Goal: Task Accomplishment & Management: Manage account settings

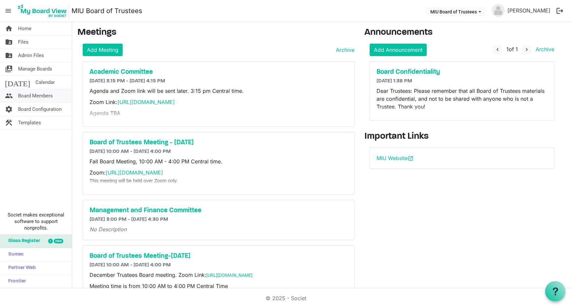
click at [29, 93] on span "Board Members" at bounding box center [35, 95] width 35 height 13
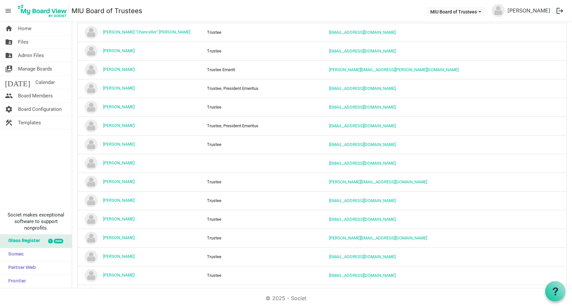
scroll to position [394, 0]
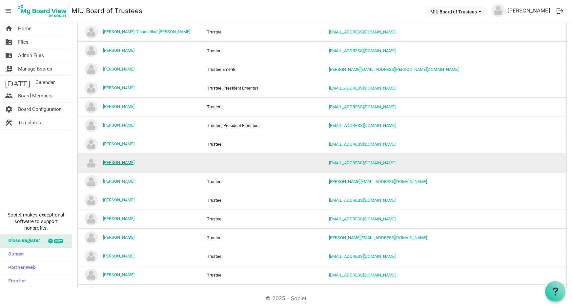
click at [112, 163] on link "[PERSON_NAME]" at bounding box center [118, 162] width 31 height 5
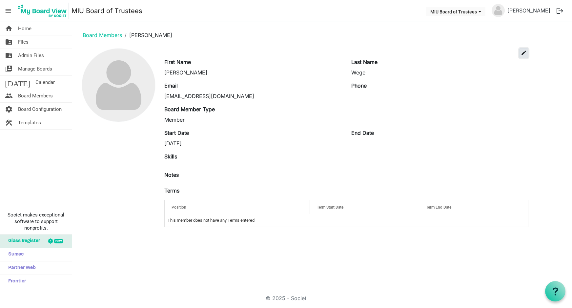
click at [525, 52] on span "edit" at bounding box center [524, 53] width 6 height 6
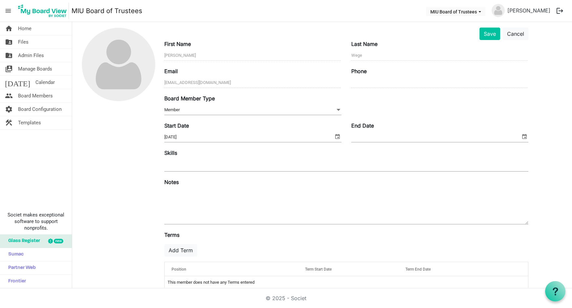
scroll to position [32, 0]
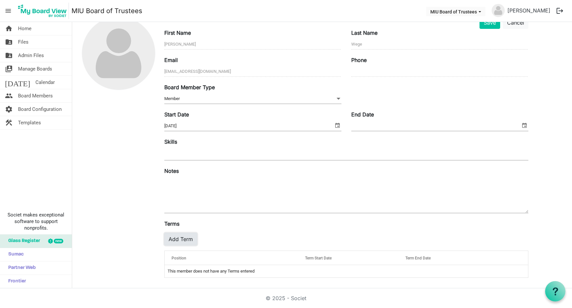
click at [176, 239] on button "Add Term" at bounding box center [180, 239] width 33 height 12
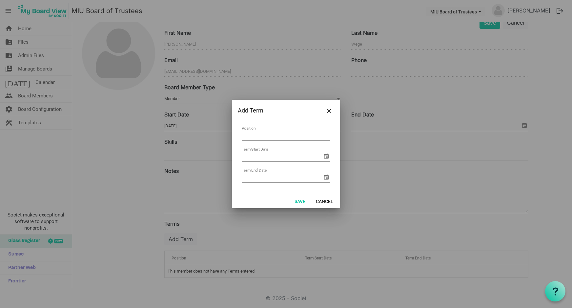
click at [263, 133] on input "Position" at bounding box center [286, 136] width 89 height 10
type input "Trustee Emeriti"
click at [327, 156] on span "select" at bounding box center [326, 156] width 8 height 8
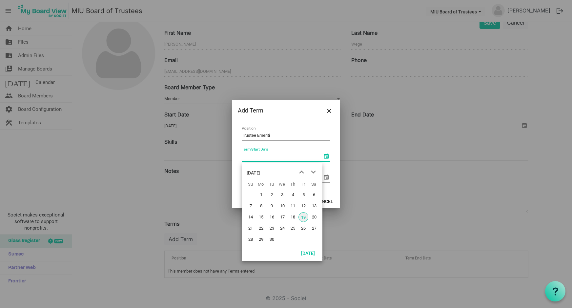
click at [302, 217] on span "19" at bounding box center [303, 217] width 10 height 10
type input "9/19/2025"
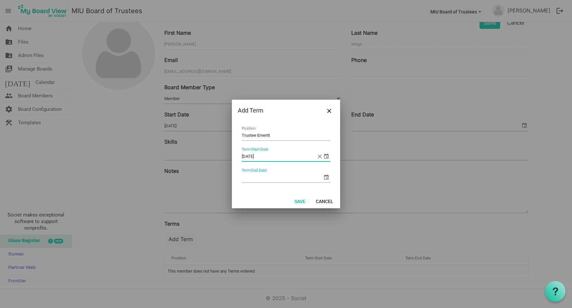
click at [254, 179] on input "Term End Date" at bounding box center [282, 178] width 81 height 10
type input "9/19/2030"
click at [302, 199] on button "Save" at bounding box center [299, 200] width 19 height 9
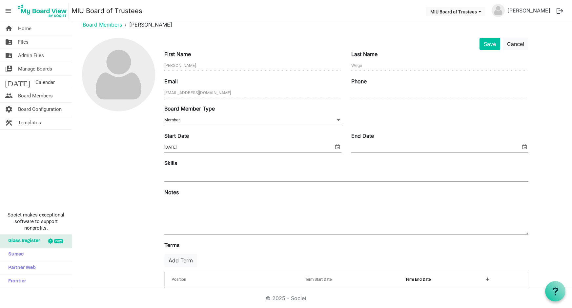
scroll to position [0, 0]
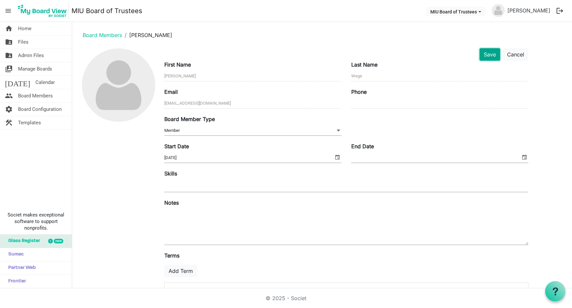
click at [489, 55] on button "Save" at bounding box center [489, 54] width 21 height 12
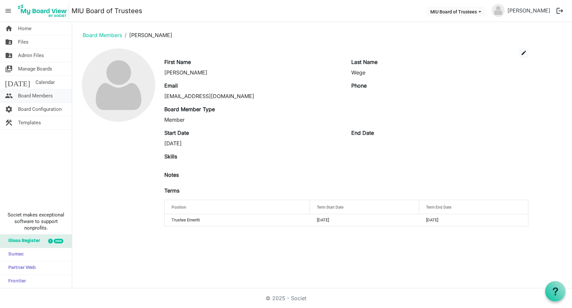
click at [37, 94] on span "Board Members" at bounding box center [35, 95] width 35 height 13
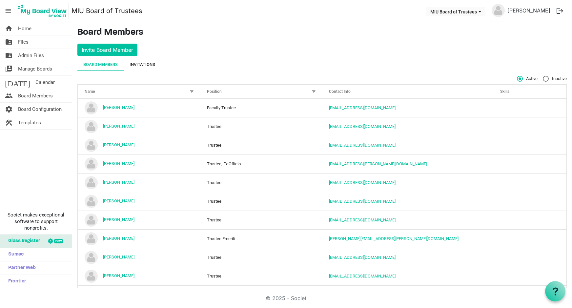
click at [139, 65] on div "Invitations" at bounding box center [143, 64] width 26 height 7
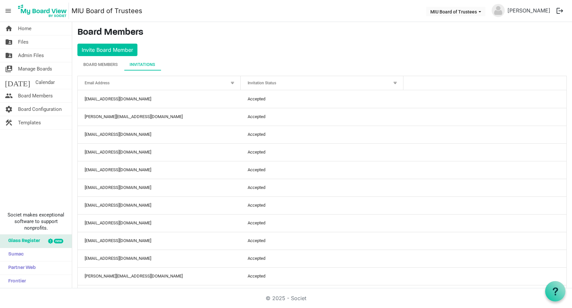
click at [392, 82] on div at bounding box center [395, 82] width 7 height 7
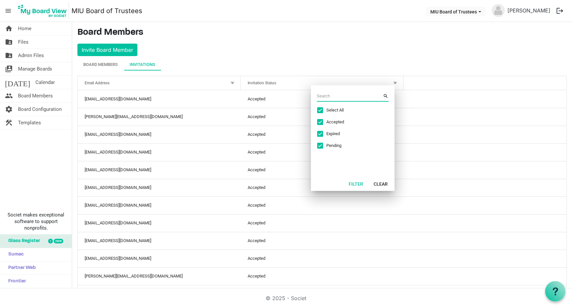
click at [334, 110] on span "Select All" at bounding box center [350, 110] width 49 height 6
checkbox input "false"
click at [331, 145] on span "Pending" at bounding box center [350, 146] width 49 height 6
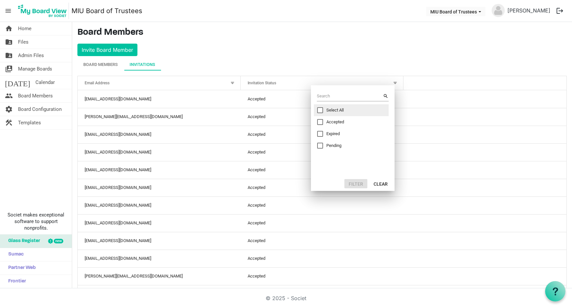
checkbox input "true"
click at [355, 187] on button "Filter" at bounding box center [355, 183] width 23 height 9
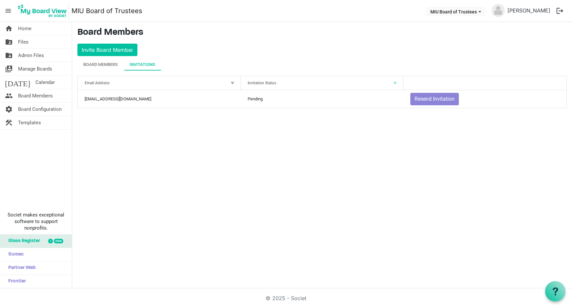
click at [395, 82] on div at bounding box center [395, 82] width 7 height 7
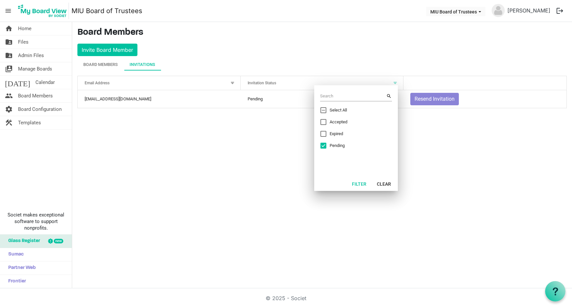
click at [333, 133] on span "Expired" at bounding box center [354, 134] width 49 height 6
checkbox input "true"
click at [324, 145] on span "Excel filter dialog" at bounding box center [323, 146] width 6 height 6
checkbox input "false"
click at [362, 183] on button "Filter" at bounding box center [359, 183] width 23 height 9
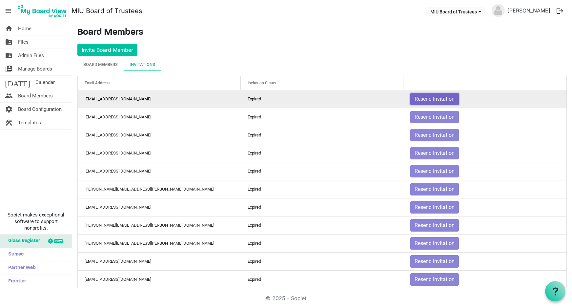
click at [423, 100] on button "Resend Invitation" at bounding box center [434, 99] width 49 height 12
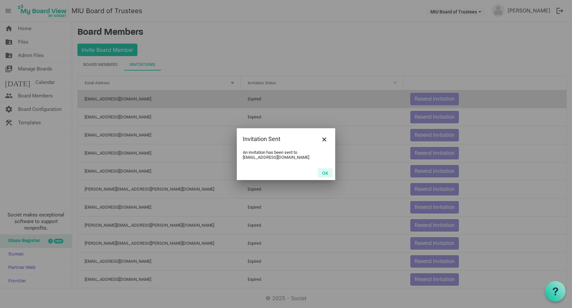
drag, startPoint x: 322, startPoint y: 172, endPoint x: 329, endPoint y: 170, distance: 6.4
click at [323, 173] on button "OK" at bounding box center [325, 172] width 15 height 9
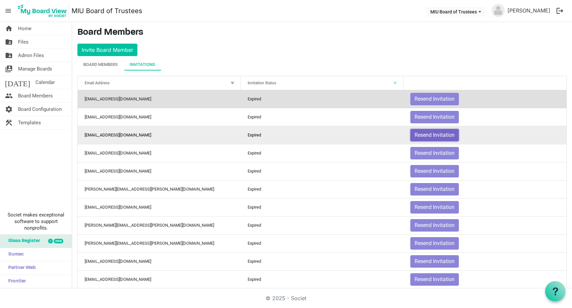
click at [429, 134] on button "Resend Invitation" at bounding box center [434, 135] width 49 height 12
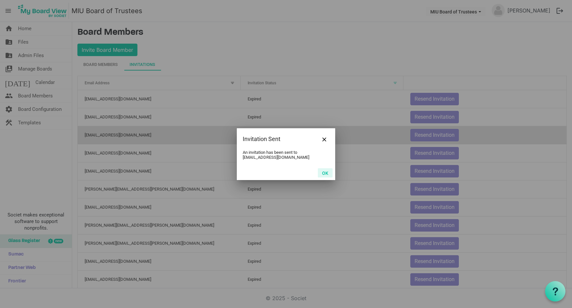
click at [327, 172] on button "OK" at bounding box center [325, 172] width 15 height 9
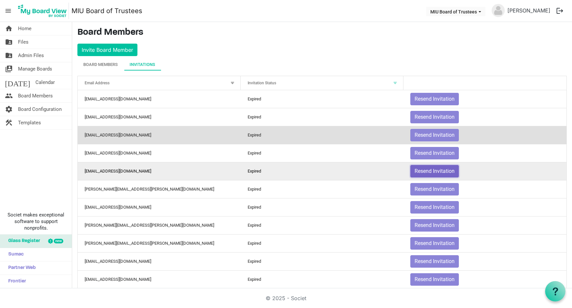
click at [420, 172] on button "Resend Invitation" at bounding box center [434, 171] width 49 height 12
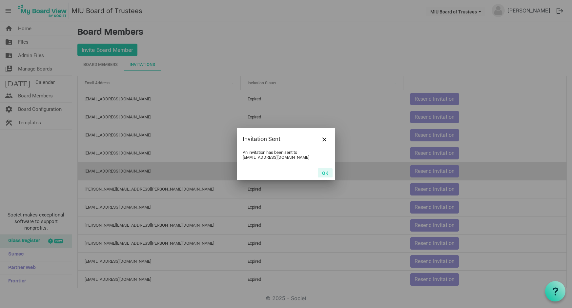
click at [324, 173] on button "OK" at bounding box center [325, 172] width 15 height 9
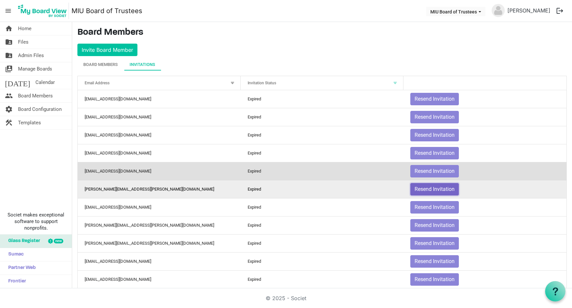
click at [424, 187] on button "Resend Invitation" at bounding box center [434, 189] width 49 height 12
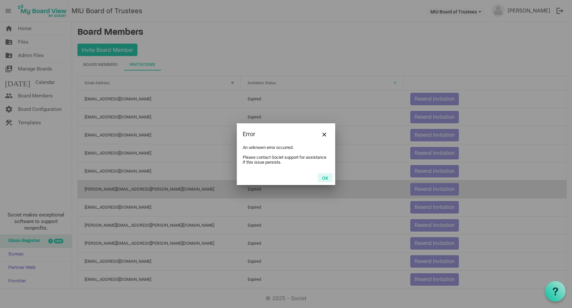
click at [326, 177] on button "OK" at bounding box center [325, 177] width 15 height 9
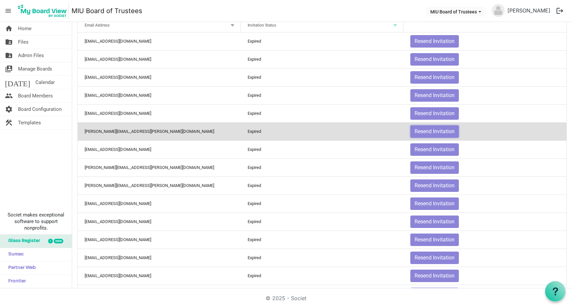
scroll to position [83, 0]
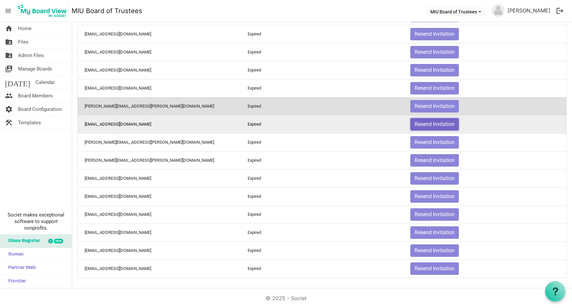
click at [416, 123] on button "Resend Invitation" at bounding box center [434, 124] width 49 height 12
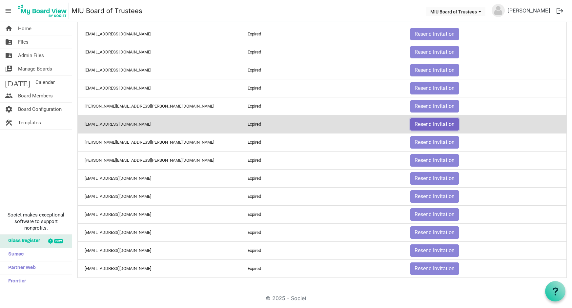
click at [419, 124] on button "Resend Invitation" at bounding box center [434, 124] width 49 height 12
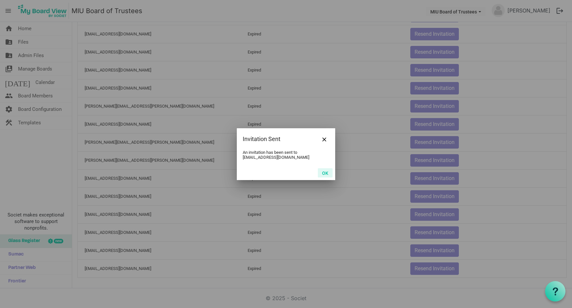
click at [324, 170] on button "OK" at bounding box center [325, 172] width 15 height 9
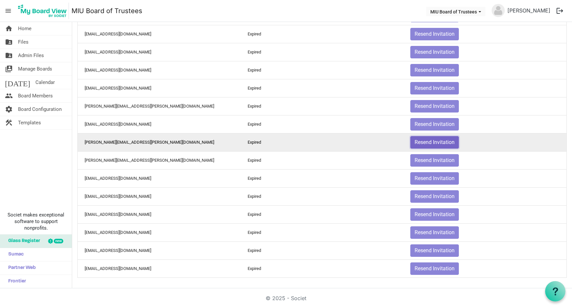
click at [425, 139] on button "Resend Invitation" at bounding box center [434, 142] width 49 height 12
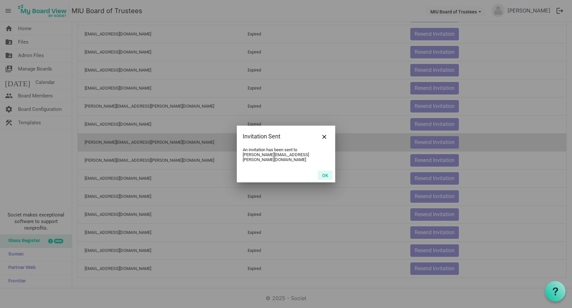
click at [325, 172] on button "OK" at bounding box center [325, 175] width 15 height 9
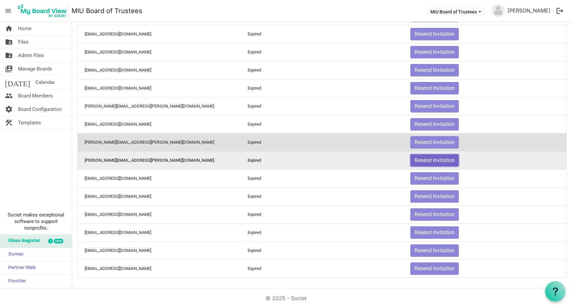
click at [425, 162] on button "Resend Invitation" at bounding box center [434, 160] width 49 height 12
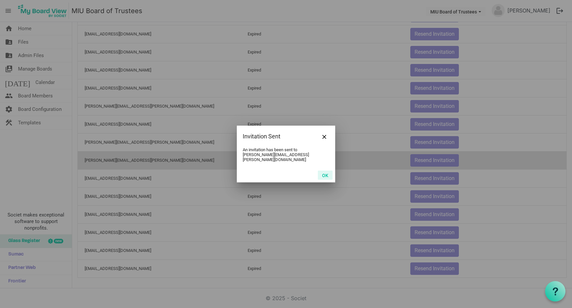
click at [323, 173] on button "OK" at bounding box center [325, 175] width 15 height 9
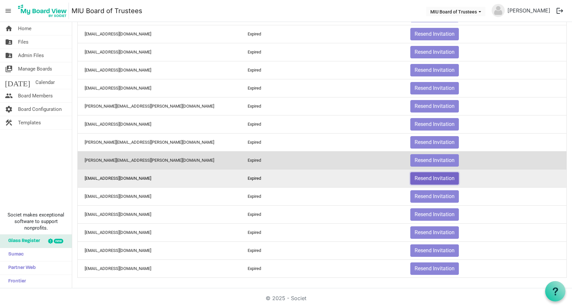
click at [431, 178] on button "Resend Invitation" at bounding box center [434, 178] width 49 height 12
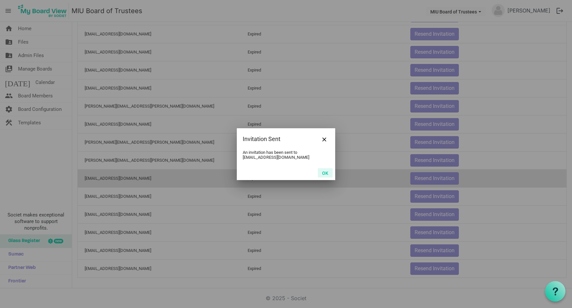
click at [326, 173] on button "OK" at bounding box center [325, 172] width 15 height 9
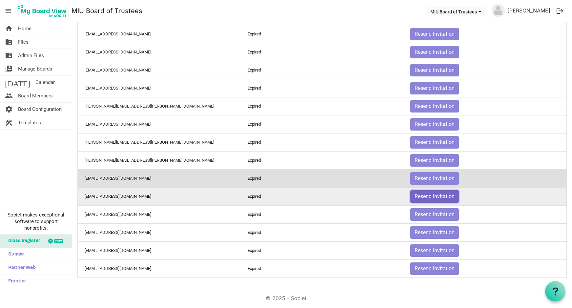
click at [428, 194] on button "Resend Invitation" at bounding box center [434, 196] width 49 height 12
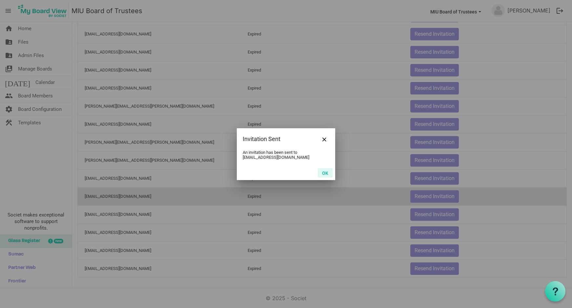
click at [325, 172] on button "OK" at bounding box center [325, 172] width 15 height 9
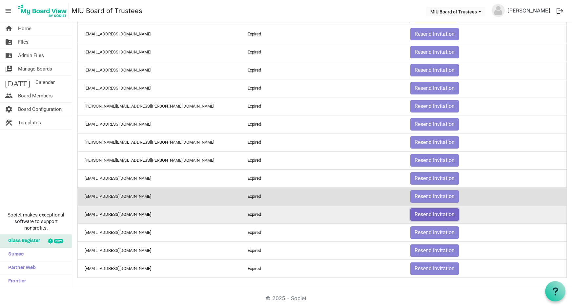
click at [426, 212] on button "Resend Invitation" at bounding box center [434, 214] width 49 height 12
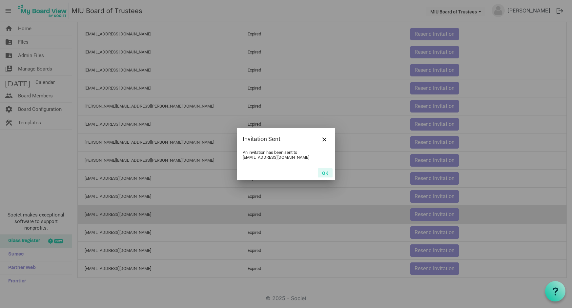
click at [324, 173] on button "OK" at bounding box center [325, 172] width 15 height 9
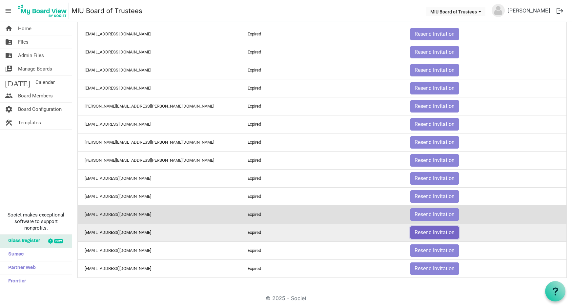
click at [423, 231] on button "Resend Invitation" at bounding box center [434, 232] width 49 height 12
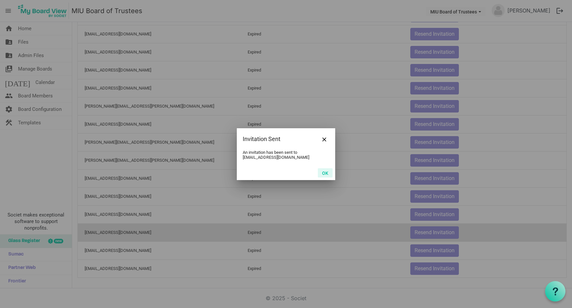
click at [323, 171] on button "OK" at bounding box center [325, 172] width 15 height 9
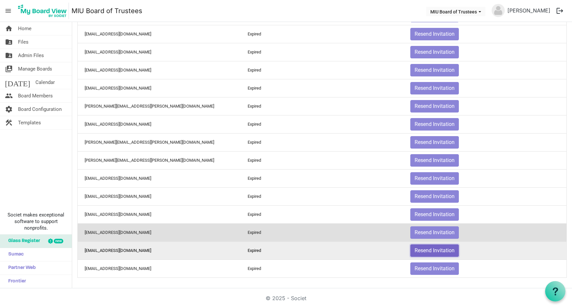
click at [431, 250] on button "Resend Invitation" at bounding box center [434, 250] width 49 height 12
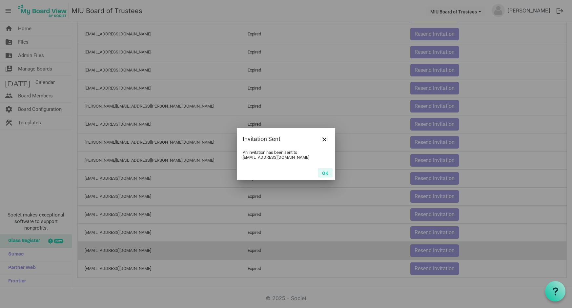
click at [324, 173] on button "OK" at bounding box center [325, 172] width 15 height 9
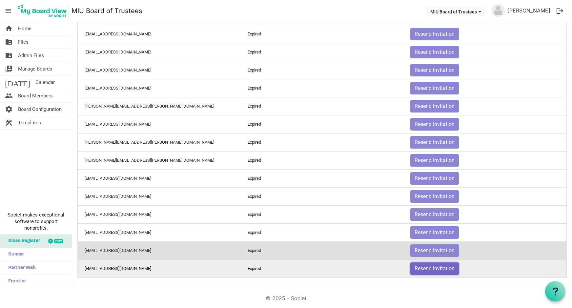
click at [428, 267] on button "Resend Invitation" at bounding box center [434, 268] width 49 height 12
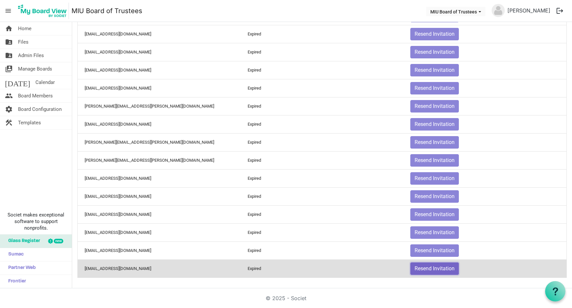
click at [429, 269] on button "Resend Invitation" at bounding box center [434, 268] width 49 height 12
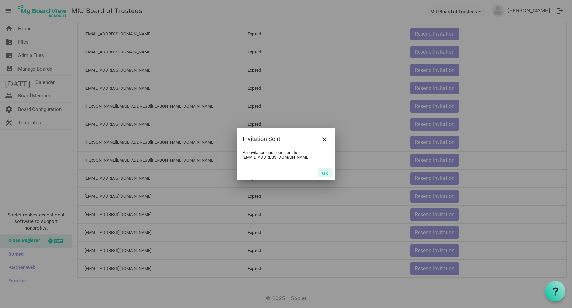
click at [326, 171] on button "OK" at bounding box center [325, 172] width 15 height 9
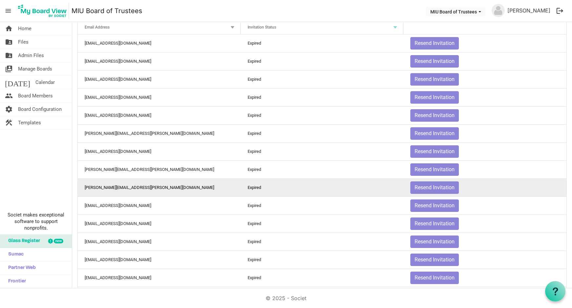
scroll to position [0, 0]
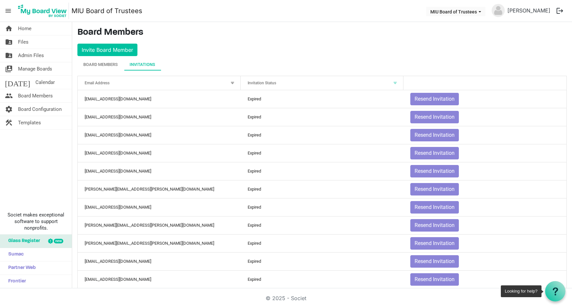
click at [556, 292] on icon at bounding box center [555, 291] width 8 height 8
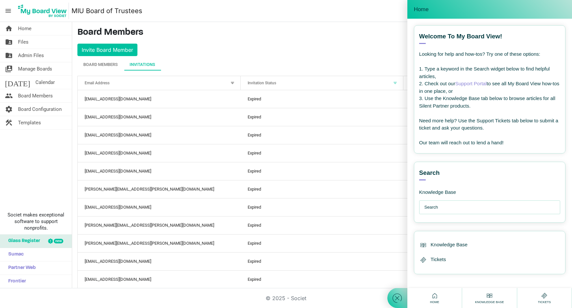
click at [428, 206] on input "text" at bounding box center [491, 207] width 134 height 13
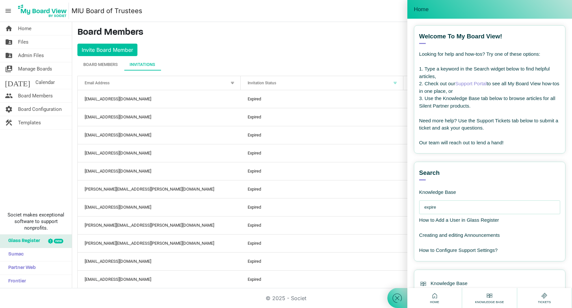
type input "expire"
click at [401, 216] on div at bounding box center [397, 154] width 20 height 308
click at [390, 31] on div at bounding box center [397, 154] width 20 height 308
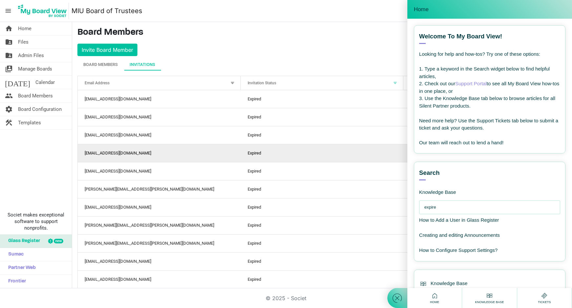
click at [331, 152] on td "Expired" at bounding box center [322, 153] width 163 height 18
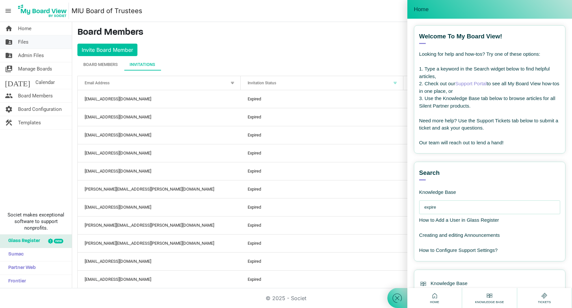
click at [24, 40] on span "Files" at bounding box center [23, 41] width 10 height 13
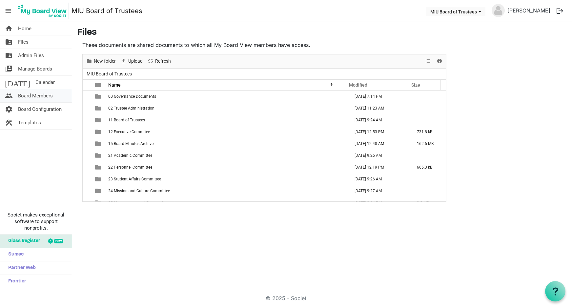
click at [35, 96] on span "Board Members" at bounding box center [35, 95] width 35 height 13
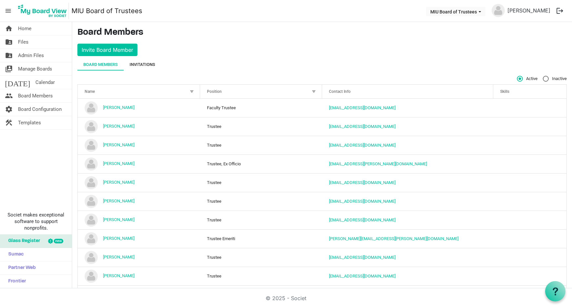
click at [140, 64] on div "Invitations" at bounding box center [143, 64] width 26 height 7
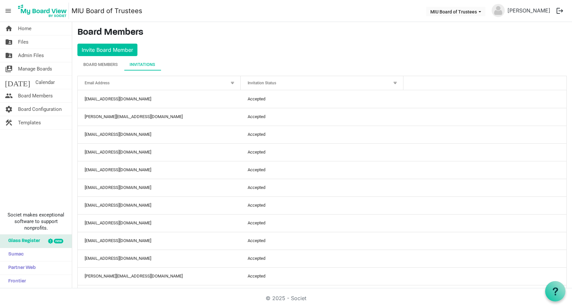
click at [296, 83] on div "Invitation Status" at bounding box center [318, 83] width 147 height 10
click at [392, 82] on div at bounding box center [395, 82] width 7 height 7
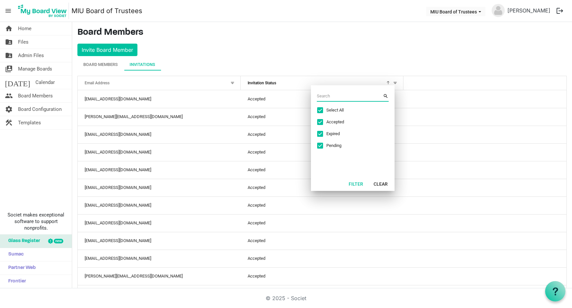
click at [333, 111] on span "Select All" at bounding box center [350, 110] width 49 height 6
checkbox input "false"
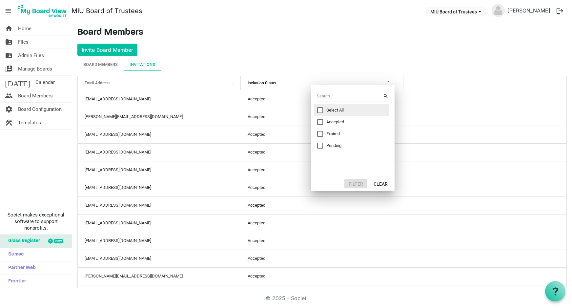
drag, startPoint x: 331, startPoint y: 133, endPoint x: 336, endPoint y: 138, distance: 7.4
click at [332, 133] on span "Expired" at bounding box center [350, 134] width 49 height 6
checkbox input "true"
click at [356, 183] on button "Filter" at bounding box center [355, 183] width 23 height 9
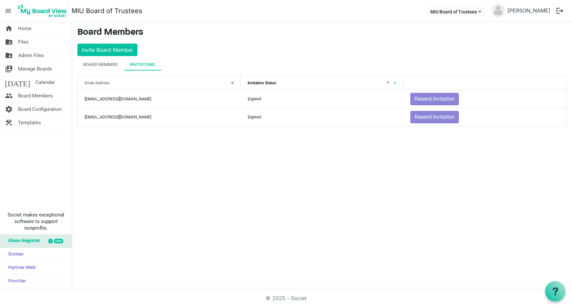
click at [396, 82] on div at bounding box center [395, 82] width 7 height 7
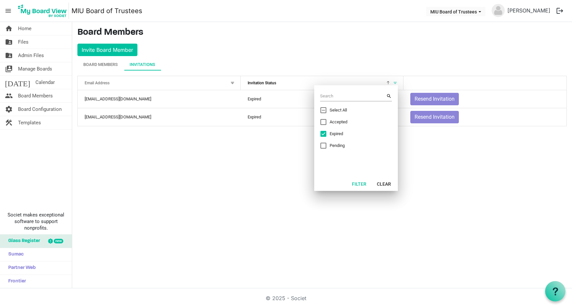
click at [325, 110] on span "Excel filter dialog" at bounding box center [323, 110] width 6 height 6
checkbox input "true"
drag, startPoint x: 438, startPoint y: 168, endPoint x: 435, endPoint y: 166, distance: 3.5
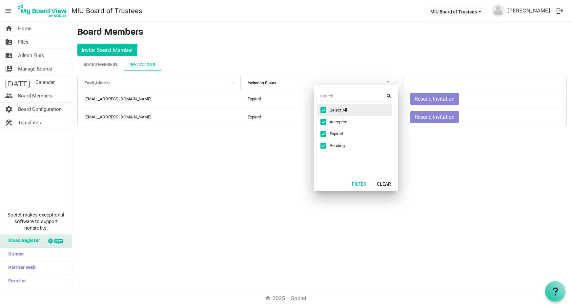
click at [437, 168] on div "home Home folder_shared Files folder_shared Admin Files switch_account Manage B…" at bounding box center [286, 155] width 572 height 266
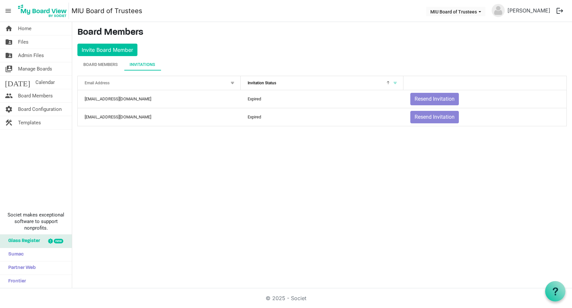
click at [396, 82] on div at bounding box center [395, 82] width 7 height 7
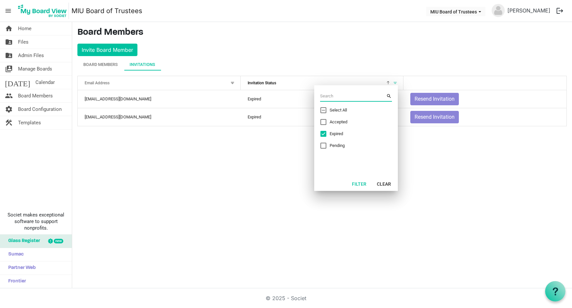
click at [360, 111] on span "Select All" at bounding box center [354, 110] width 49 height 6
checkbox input "true"
click at [360, 182] on button "Filter" at bounding box center [359, 183] width 23 height 9
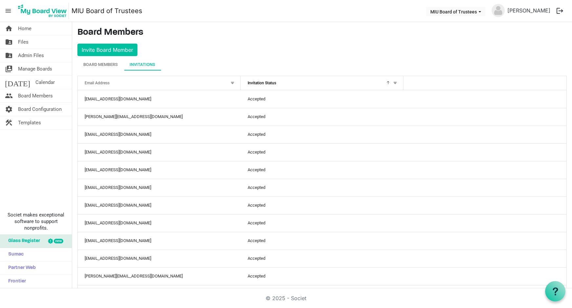
click at [393, 81] on div at bounding box center [395, 82] width 7 height 7
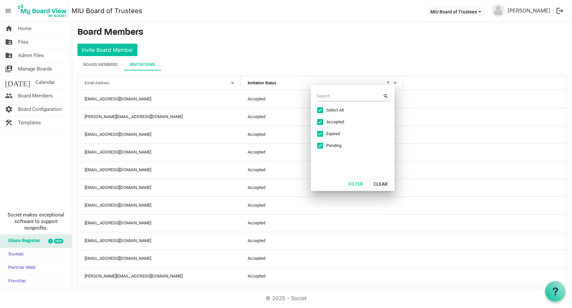
click at [324, 110] on div "Select All" at bounding box center [346, 110] width 59 height 6
checkbox input "false"
click at [324, 143] on div "Pending" at bounding box center [346, 146] width 59 height 6
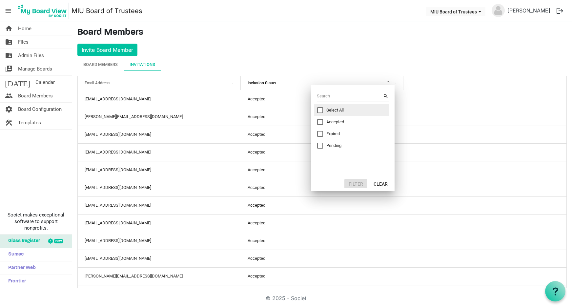
checkbox input "true"
click at [355, 183] on button "Filter" at bounding box center [355, 183] width 23 height 9
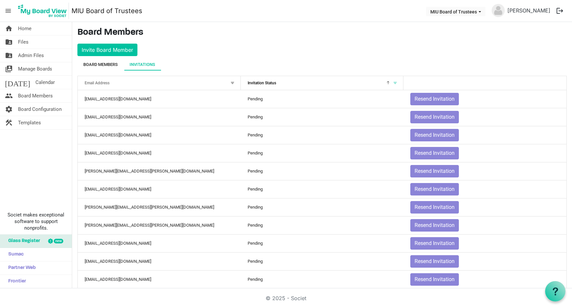
click at [93, 67] on div "Board Members" at bounding box center [100, 64] width 34 height 7
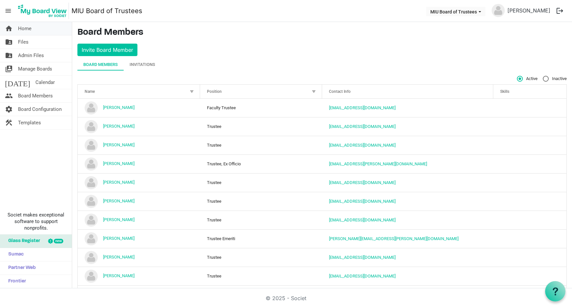
click at [24, 30] on span "Home" at bounding box center [24, 28] width 13 height 13
